Goal: Task Accomplishment & Management: Manage account settings

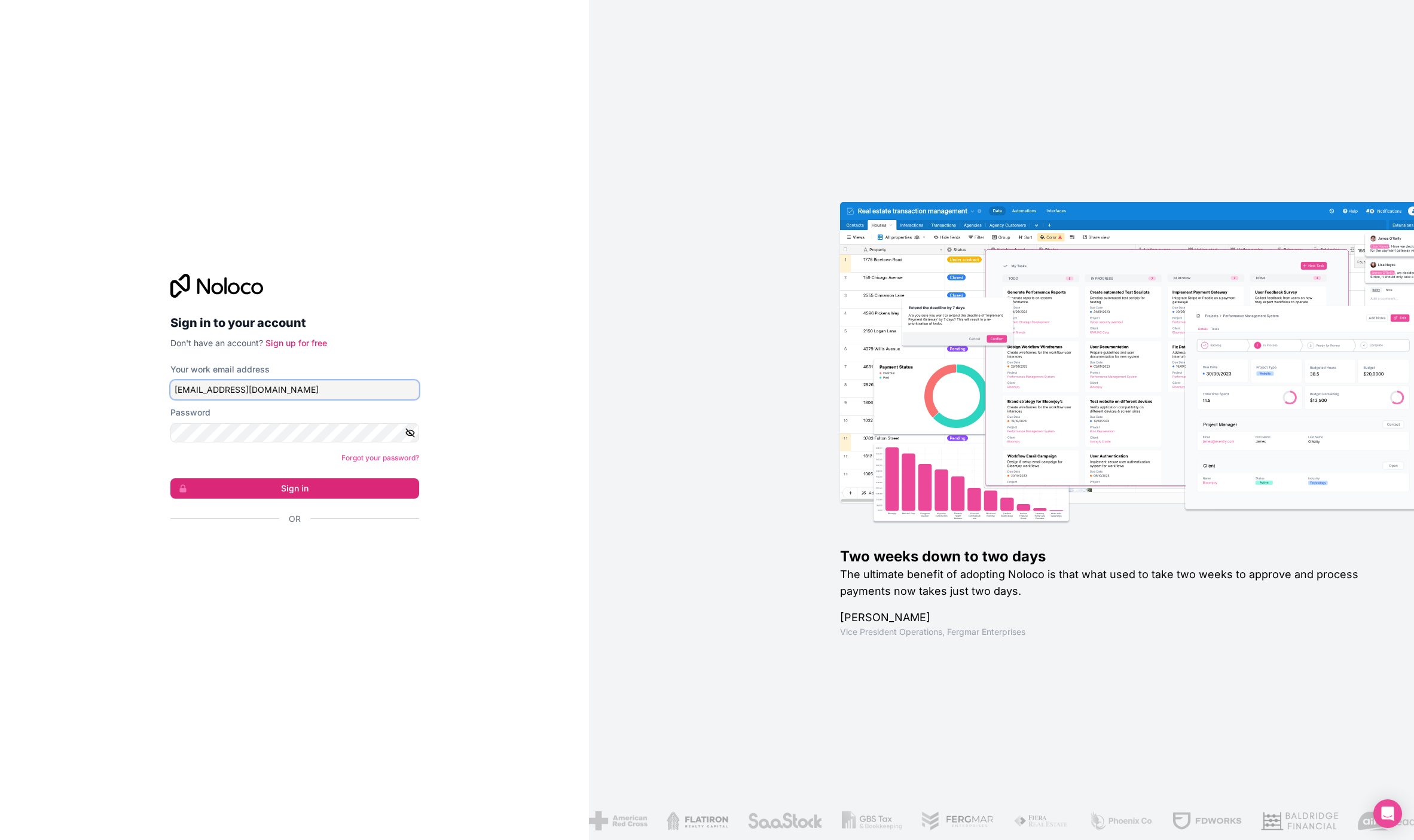
click at [298, 387] on input "camp@scmv.ch" at bounding box center [295, 390] width 249 height 19
type input "app.giron@scmv.ch"
click at [230, 488] on button "Sign in" at bounding box center [295, 488] width 249 height 20
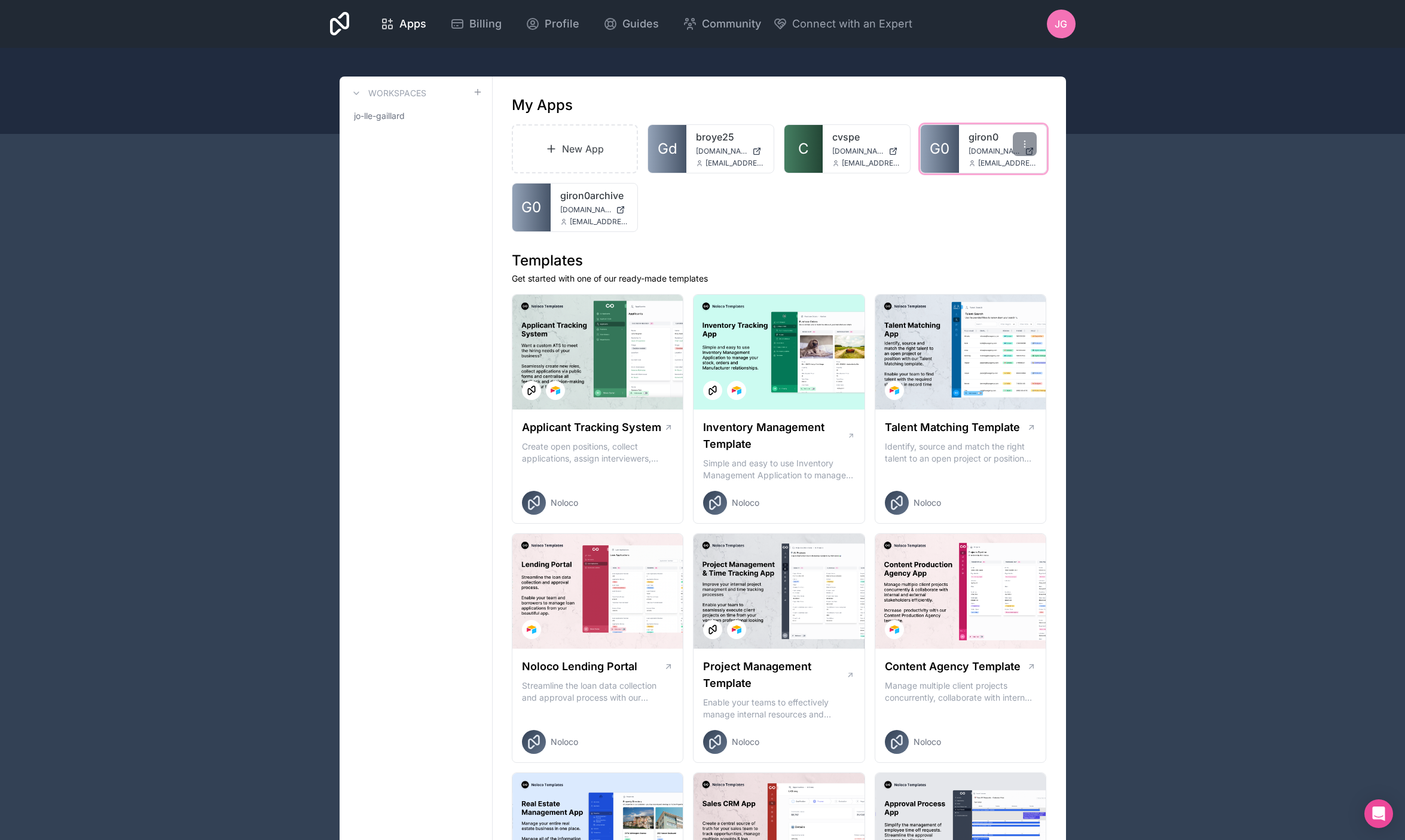
click at [969, 141] on link "giron0" at bounding box center [1002, 137] width 68 height 14
